Goal: Book appointment/travel/reservation

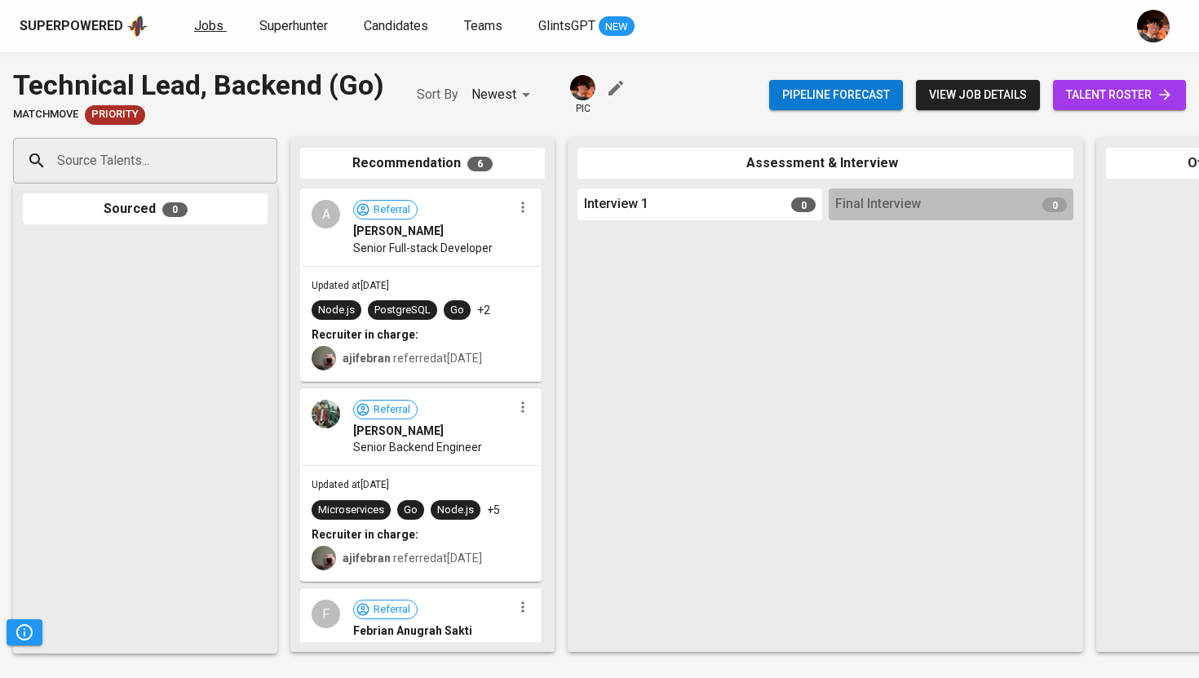
click at [201, 26] on span "Jobs" at bounding box center [208, 25] width 29 height 15
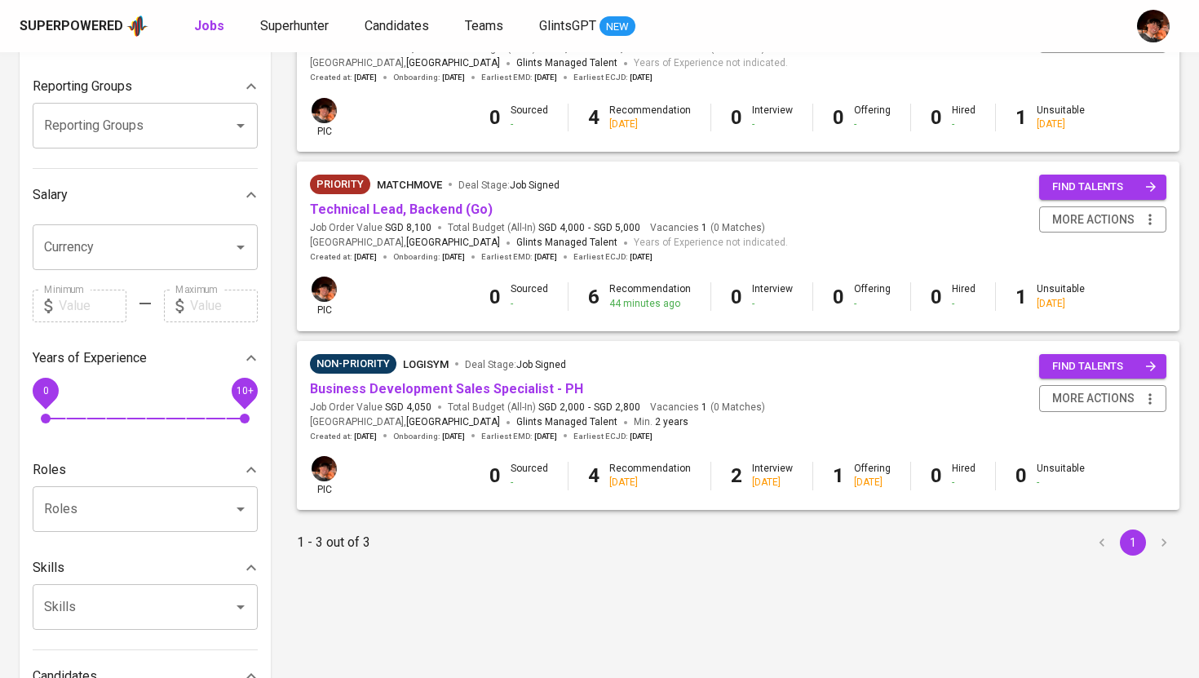
scroll to position [259, 0]
click at [433, 213] on link "Technical Lead, Backend (Go)" at bounding box center [401, 208] width 183 height 15
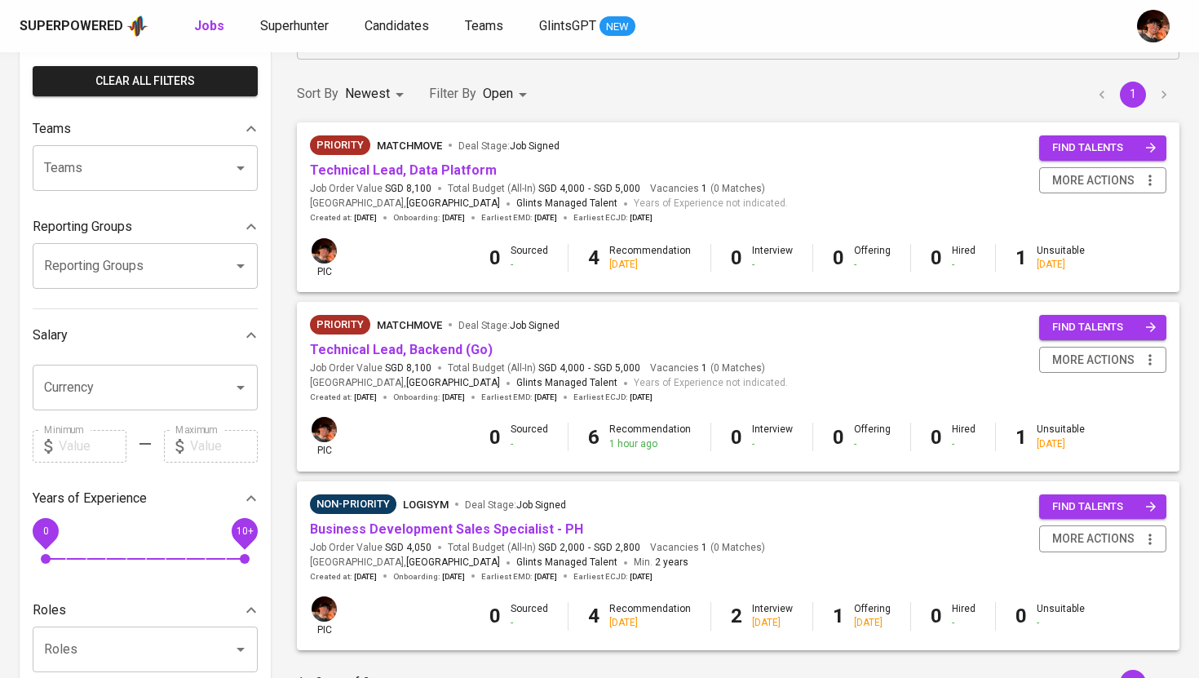
scroll to position [114, 0]
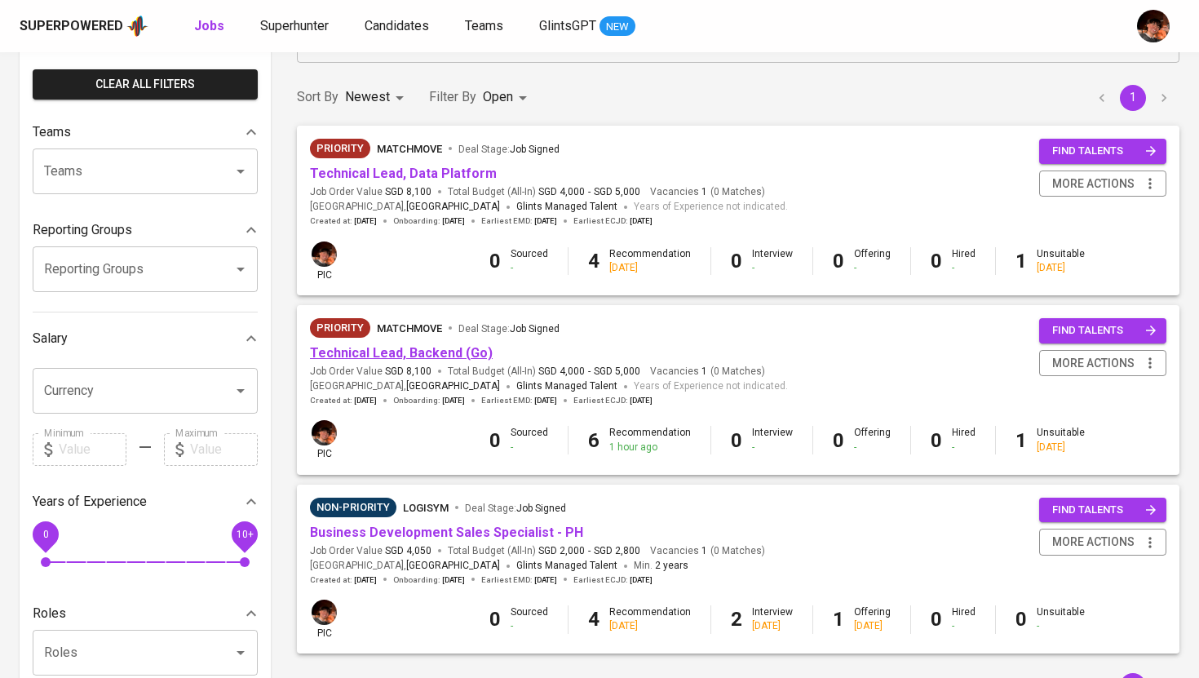
click at [417, 349] on link "Technical Lead, Backend (Go)" at bounding box center [401, 352] width 183 height 15
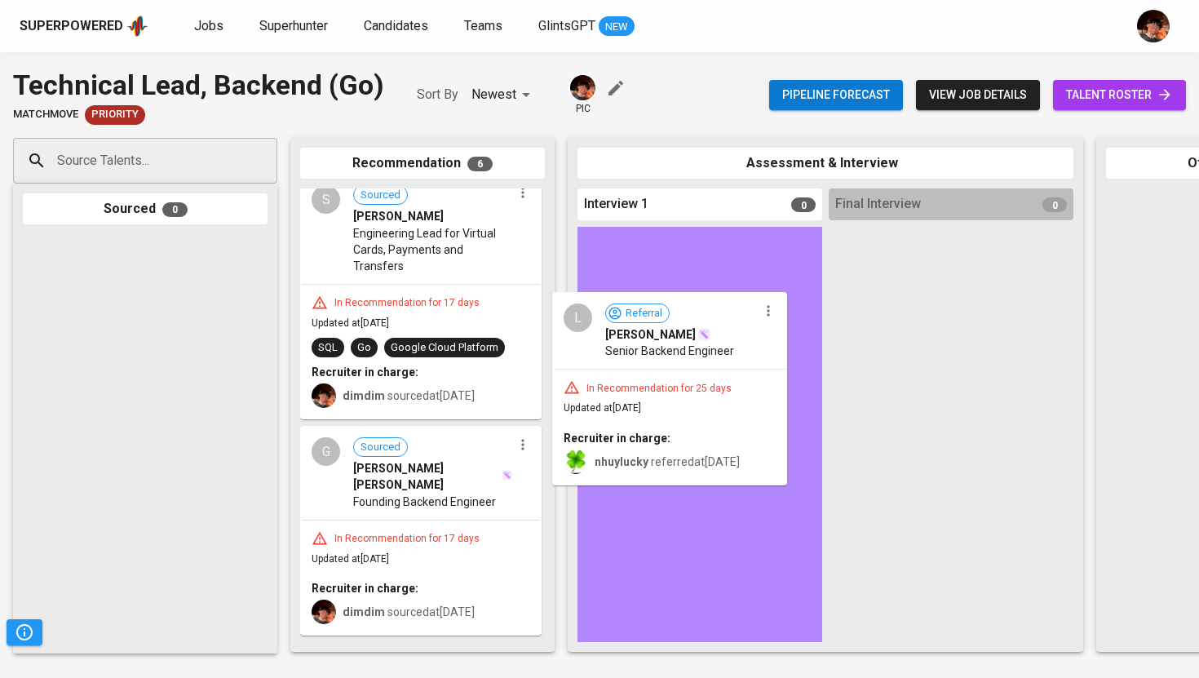
scroll to position [572, 0]
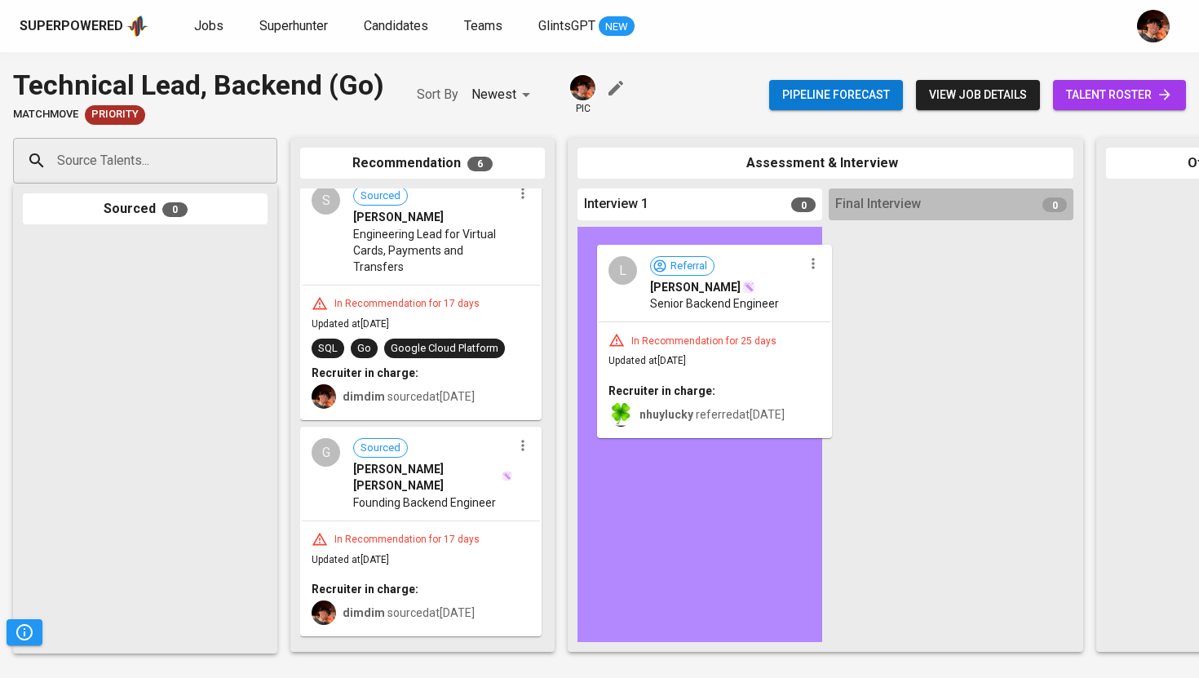
drag, startPoint x: 342, startPoint y: 518, endPoint x: 638, endPoint y: 308, distance: 362.8
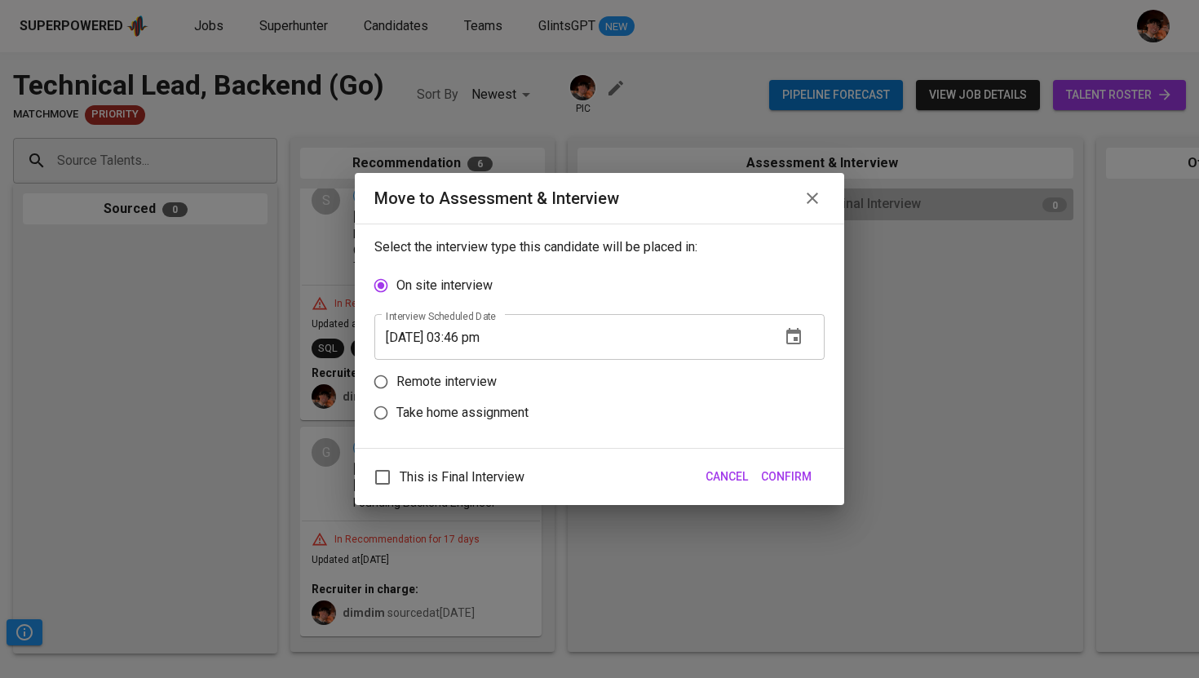
click at [485, 387] on p "Remote interview" at bounding box center [446, 382] width 100 height 20
click at [396, 387] on input "Remote interview" at bounding box center [380, 381] width 31 height 31
radio input "true"
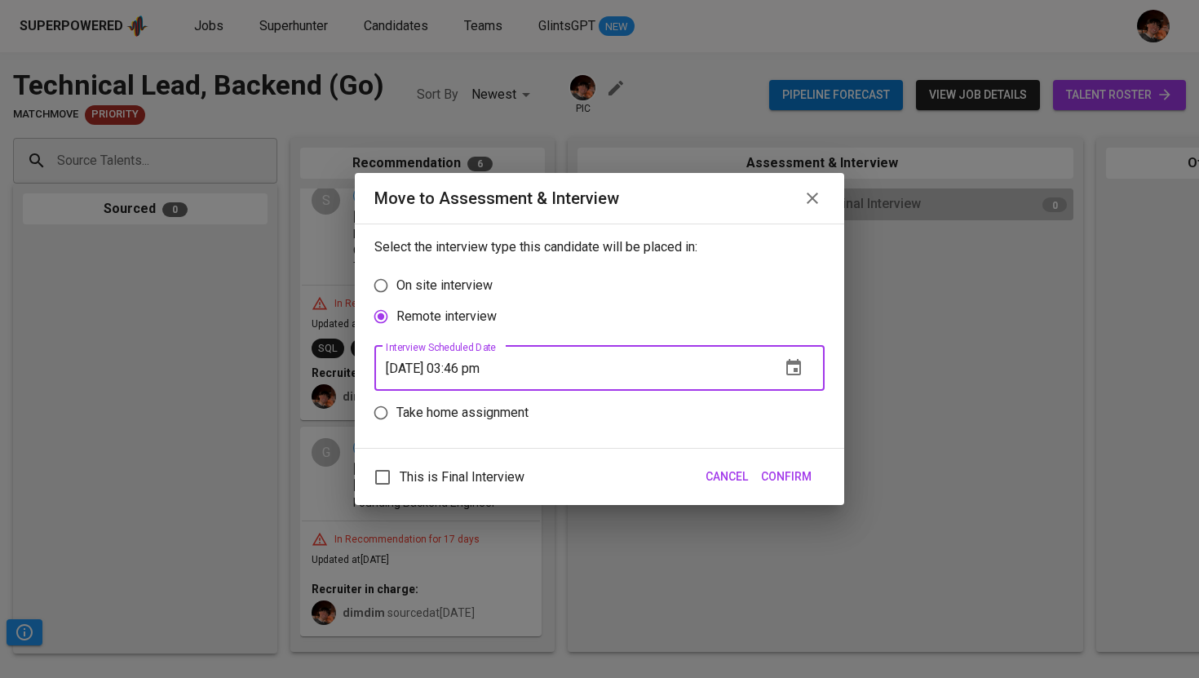
click at [470, 364] on input "[DATE] 03:46 pm" at bounding box center [570, 368] width 393 height 46
click at [792, 473] on span "Confirm" at bounding box center [786, 477] width 51 height 20
type input "[DATE] 02:48 pm"
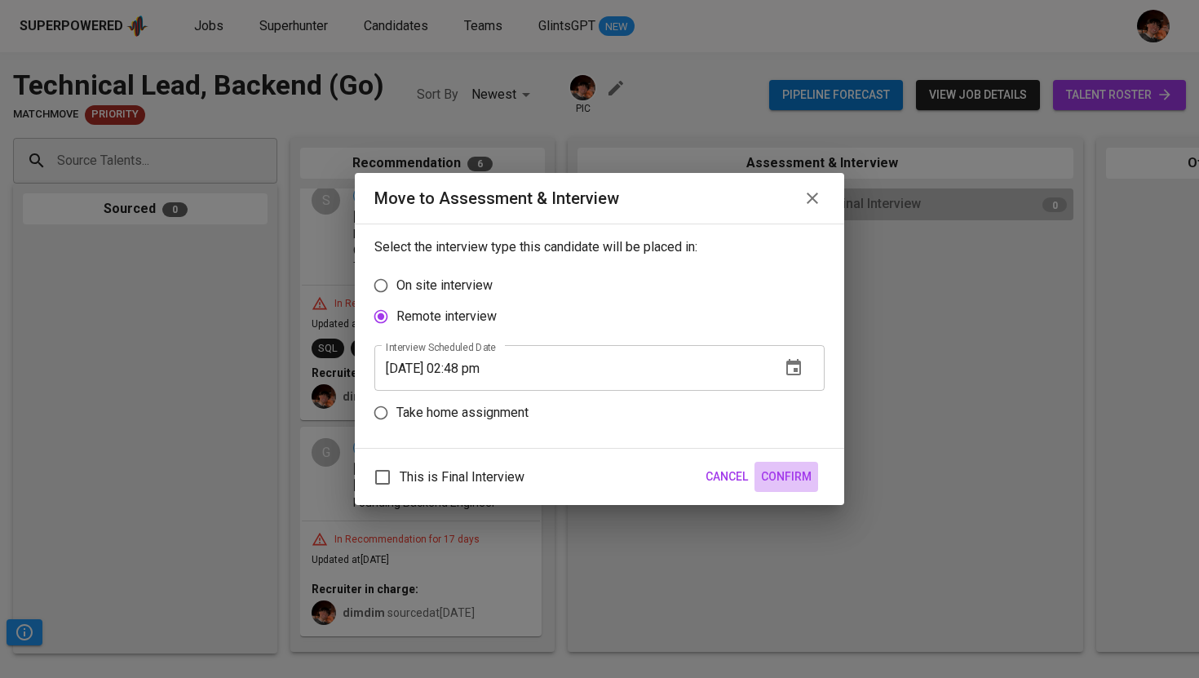
click at [781, 480] on span "Confirm" at bounding box center [786, 477] width 51 height 20
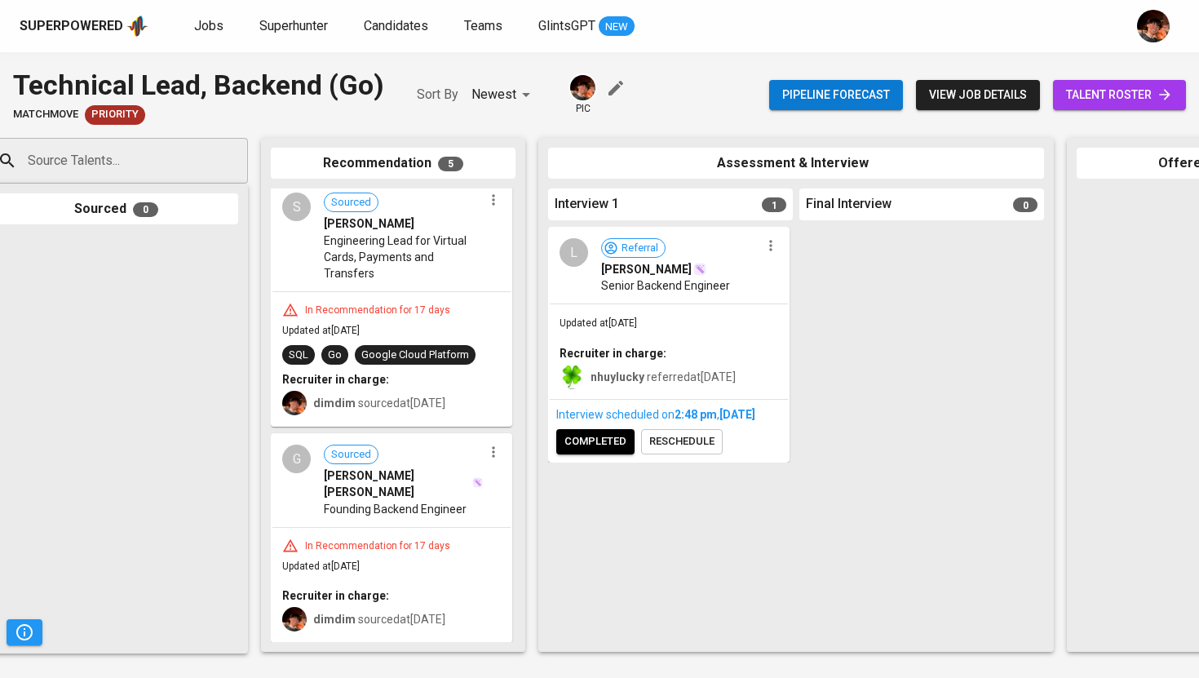
scroll to position [0, 69]
